Goal: Information Seeking & Learning: Compare options

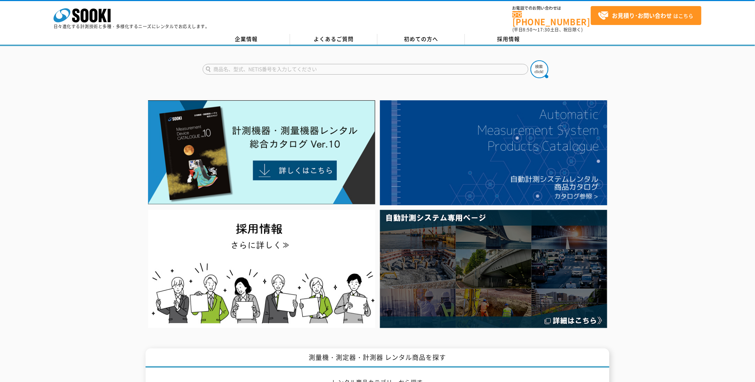
click at [349, 64] on input "text" at bounding box center [366, 69] width 326 height 11
type input "あ"
type input "吊荷"
click at [531, 60] on button at bounding box center [540, 69] width 18 height 18
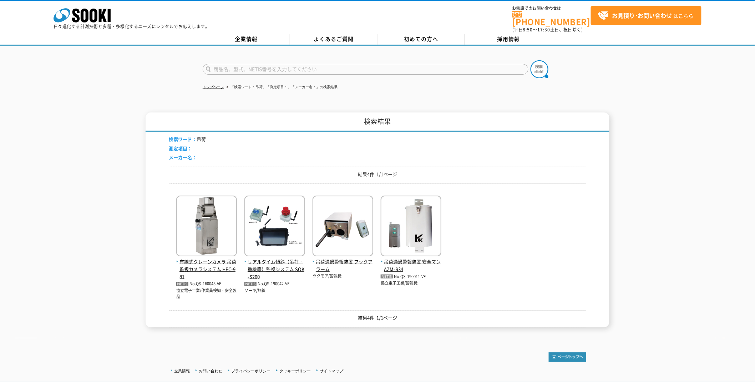
click at [222, 66] on input "text" at bounding box center [366, 69] width 326 height 11
type input "安全"
click at [531, 60] on button at bounding box center [540, 69] width 18 height 18
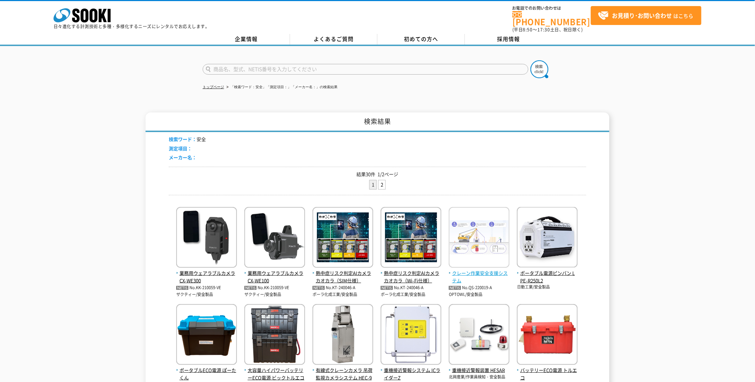
click at [474, 270] on span "クレーン作業安全支援システム" at bounding box center [479, 277] width 61 height 15
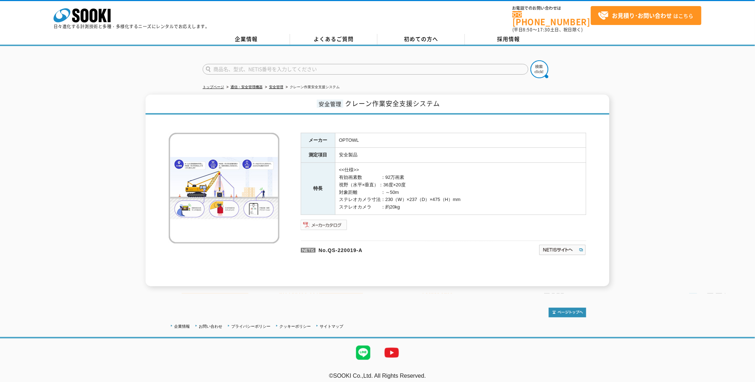
click at [320, 221] on img at bounding box center [324, 224] width 47 height 11
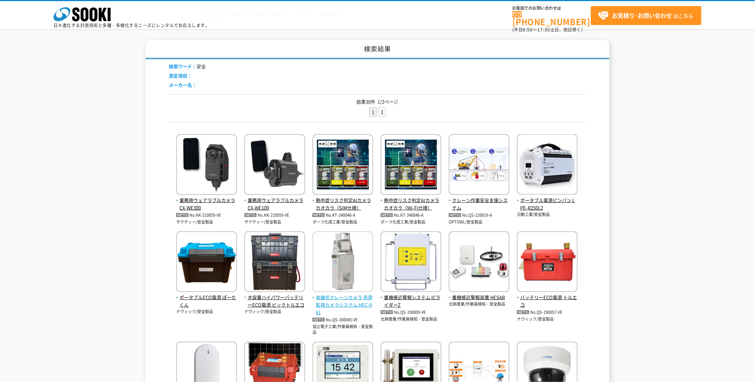
scroll to position [79, 0]
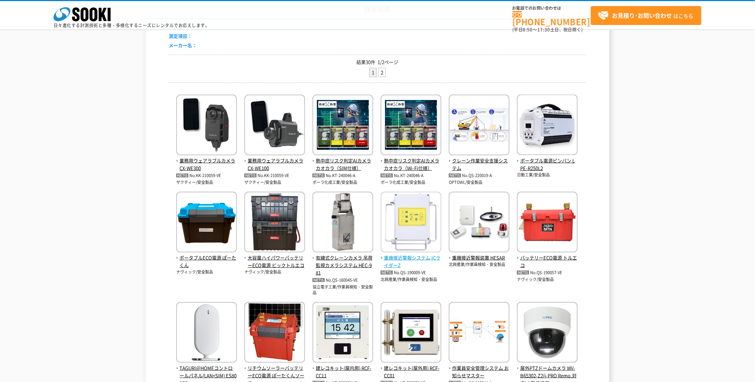
click at [419, 255] on span "重機接近警報システム ICライダーZ" at bounding box center [411, 261] width 61 height 15
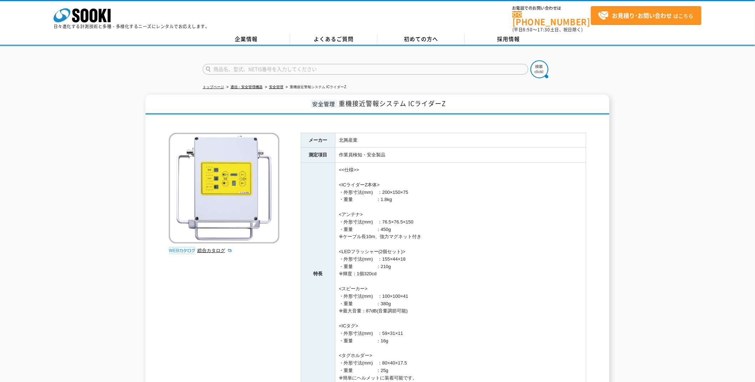
scroll to position [126, 0]
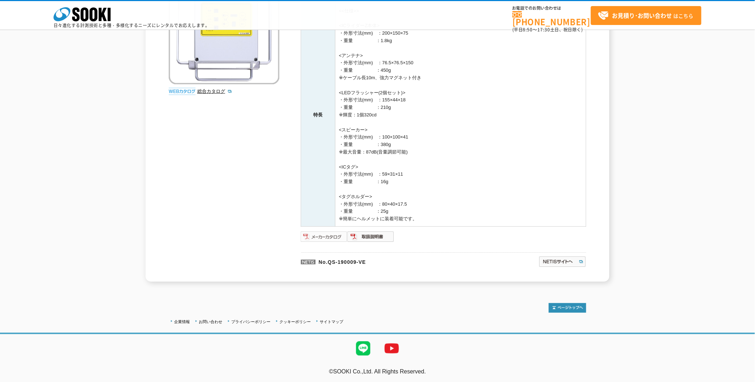
click at [331, 235] on img at bounding box center [324, 236] width 47 height 11
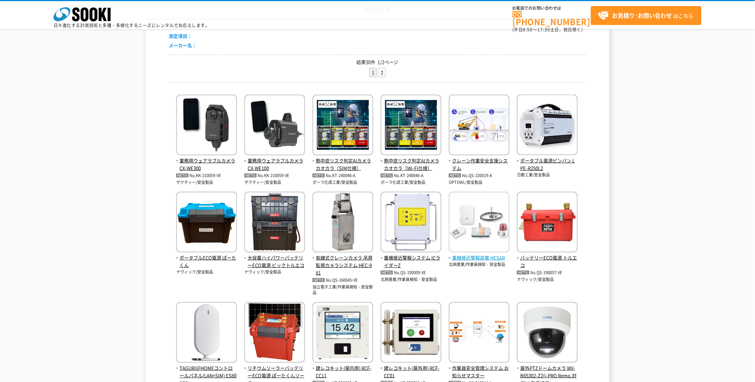
click at [465, 259] on span "重機接近警報装置 HESAR" at bounding box center [479, 257] width 61 height 7
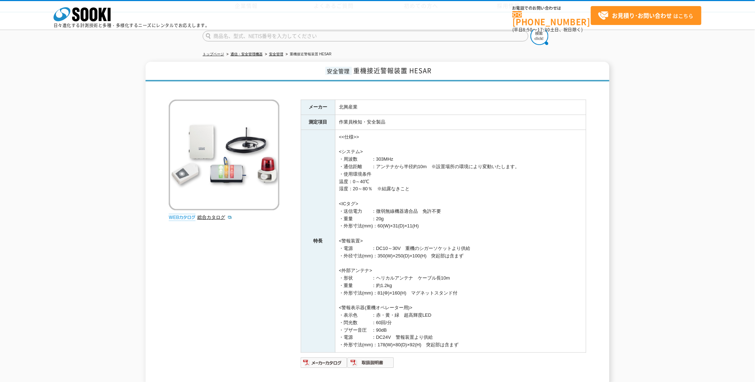
scroll to position [107, 0]
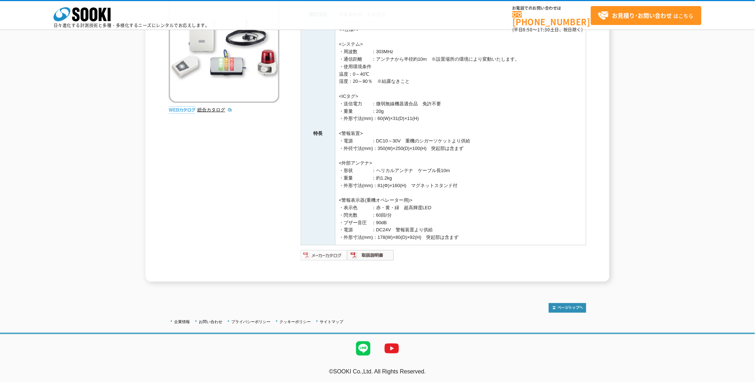
click at [323, 254] on img at bounding box center [324, 255] width 47 height 11
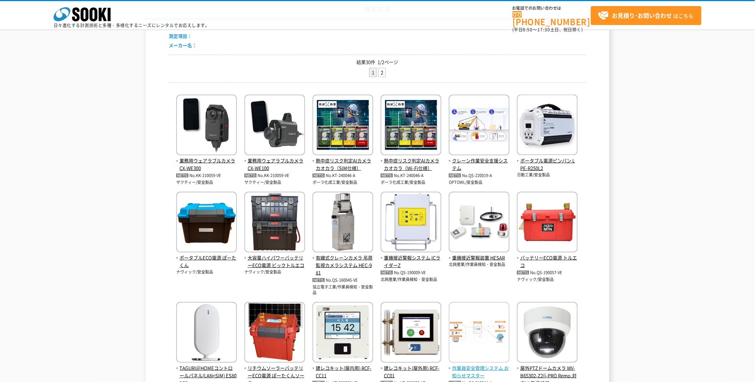
scroll to position [119, 0]
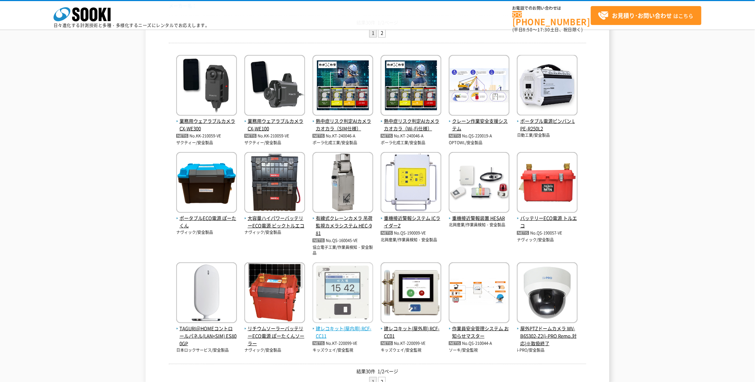
click at [333, 316] on img at bounding box center [343, 293] width 61 height 62
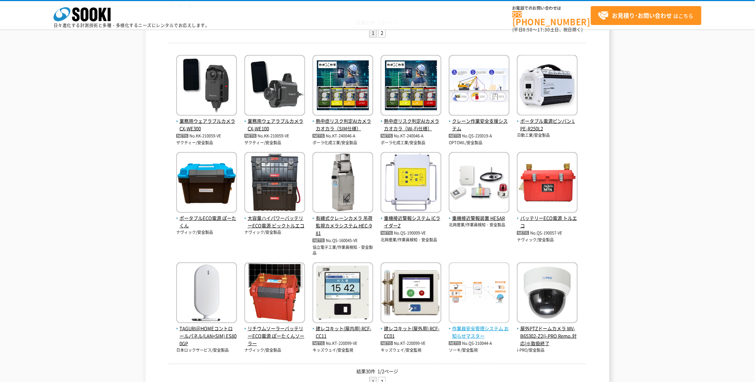
click at [474, 336] on span "作業員安全管理システム お知らせマスター" at bounding box center [479, 332] width 61 height 15
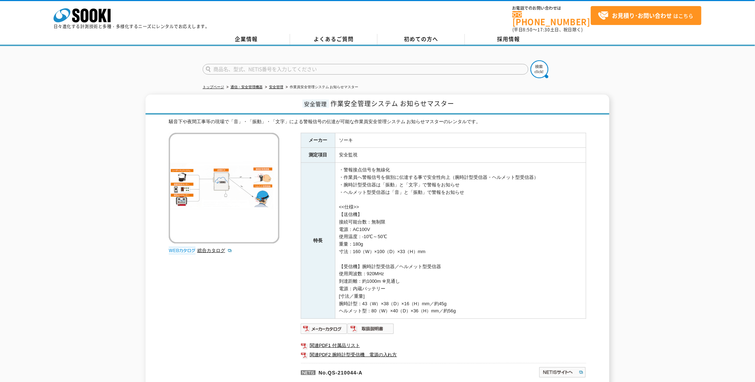
scroll to position [78, 0]
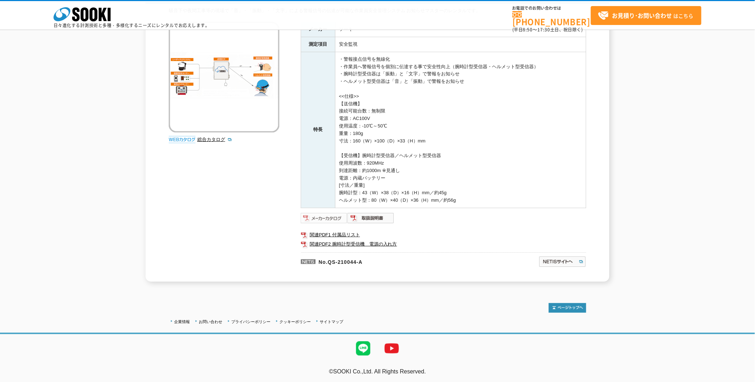
click at [324, 219] on img at bounding box center [324, 217] width 47 height 11
